Goal: Obtain resource: Obtain resource

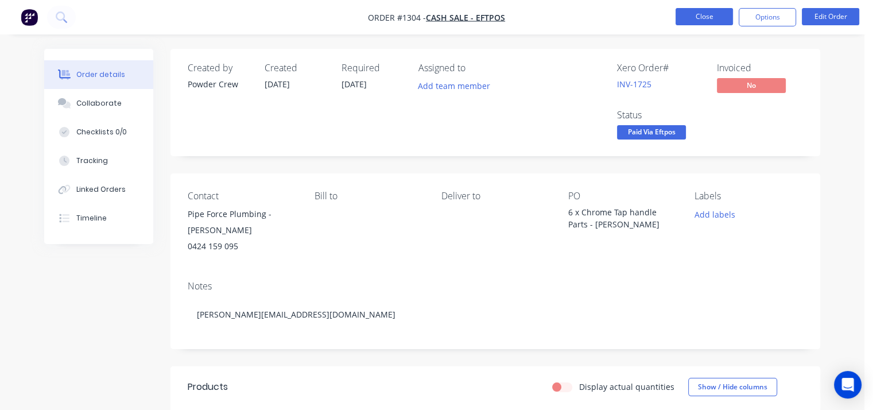
click at [713, 16] on button "Close" at bounding box center [703, 16] width 57 height 17
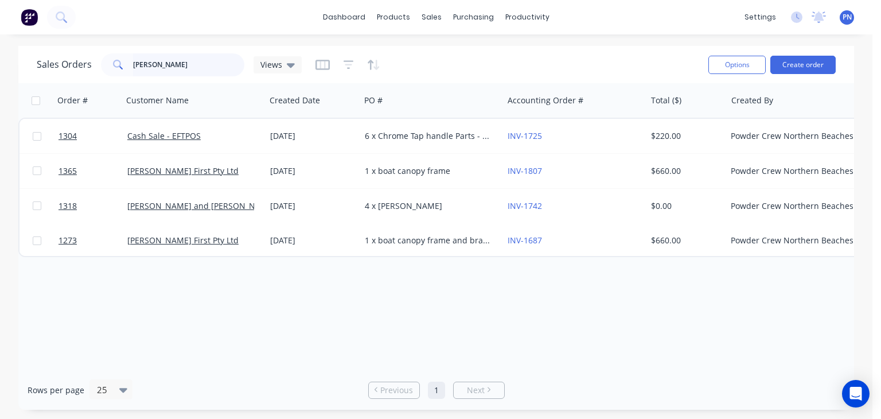
click at [175, 59] on input "[PERSON_NAME]" at bounding box center [189, 64] width 112 height 23
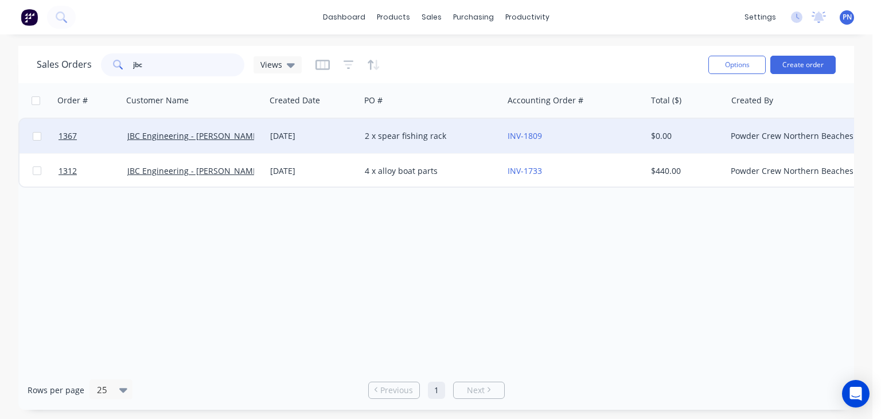
type input "jbc"
click at [244, 131] on div "JBC Engineering - [PERSON_NAME]" at bounding box center [190, 135] width 127 height 11
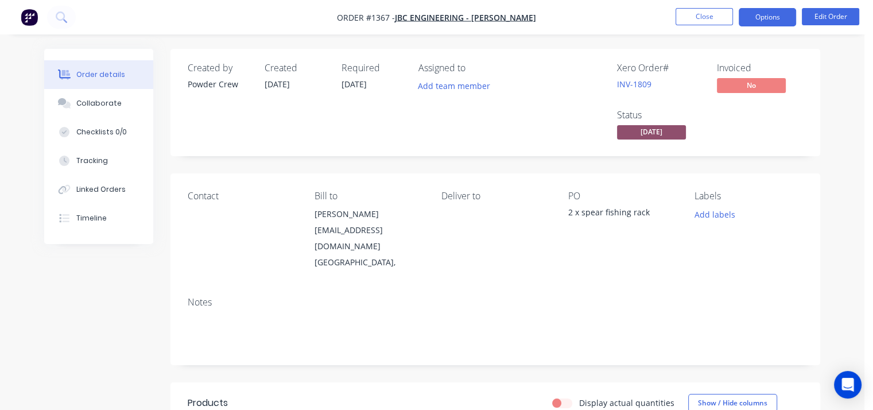
click at [767, 14] on button "Options" at bounding box center [766, 17] width 57 height 18
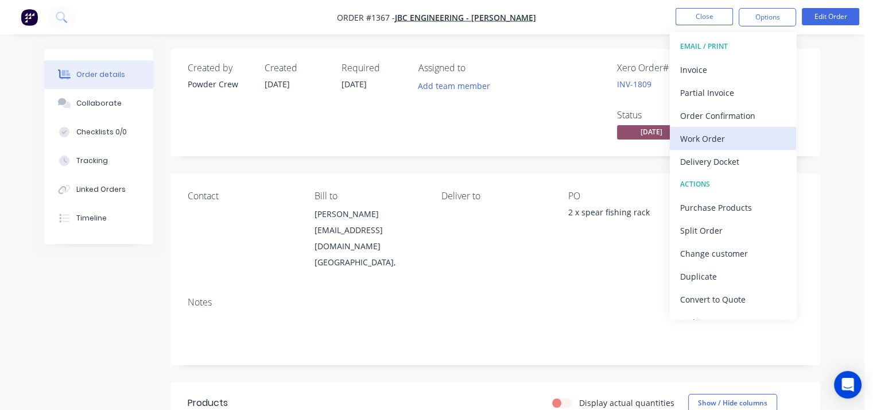
click at [740, 137] on div "Work Order" at bounding box center [733, 138] width 106 height 17
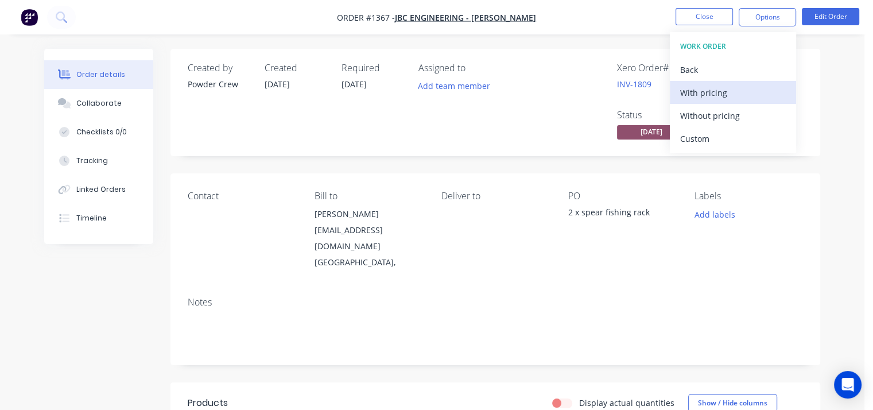
click at [716, 94] on div "With pricing" at bounding box center [733, 92] width 106 height 17
